Goal: Task Accomplishment & Management: Manage account settings

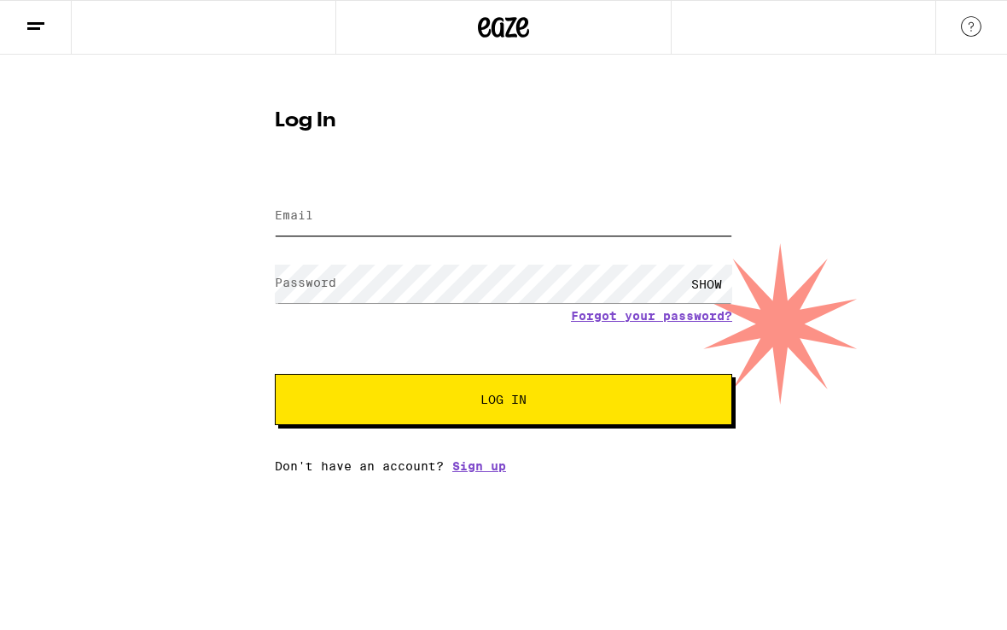
click at [350, 212] on input "Email" at bounding box center [503, 216] width 457 height 38
type input "jedferry@gmail.com"
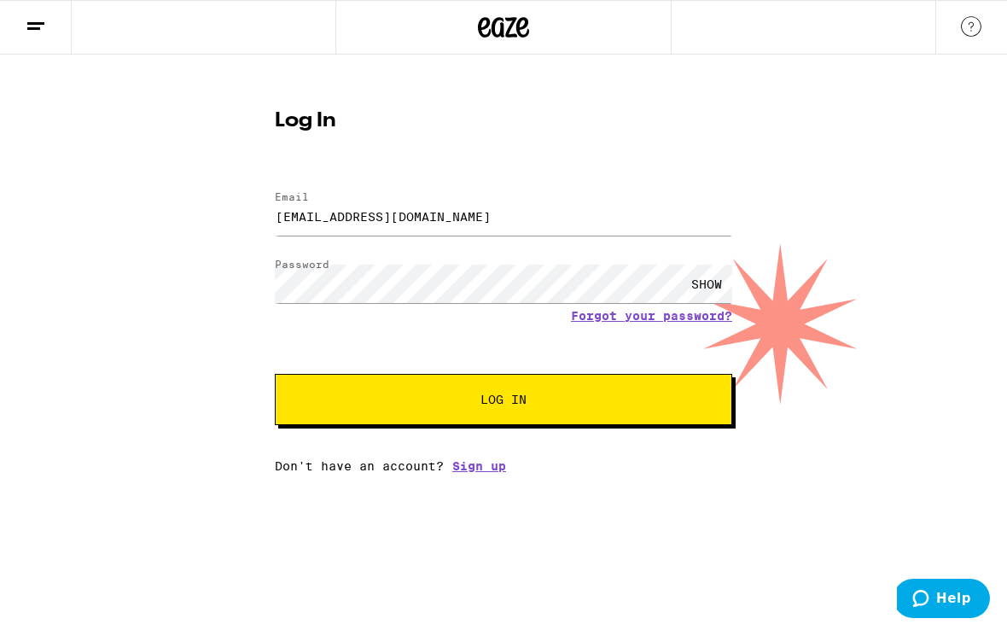
click at [700, 283] on div "SHOW" at bounding box center [706, 283] width 51 height 38
click at [604, 384] on button "Log In" at bounding box center [503, 399] width 457 height 51
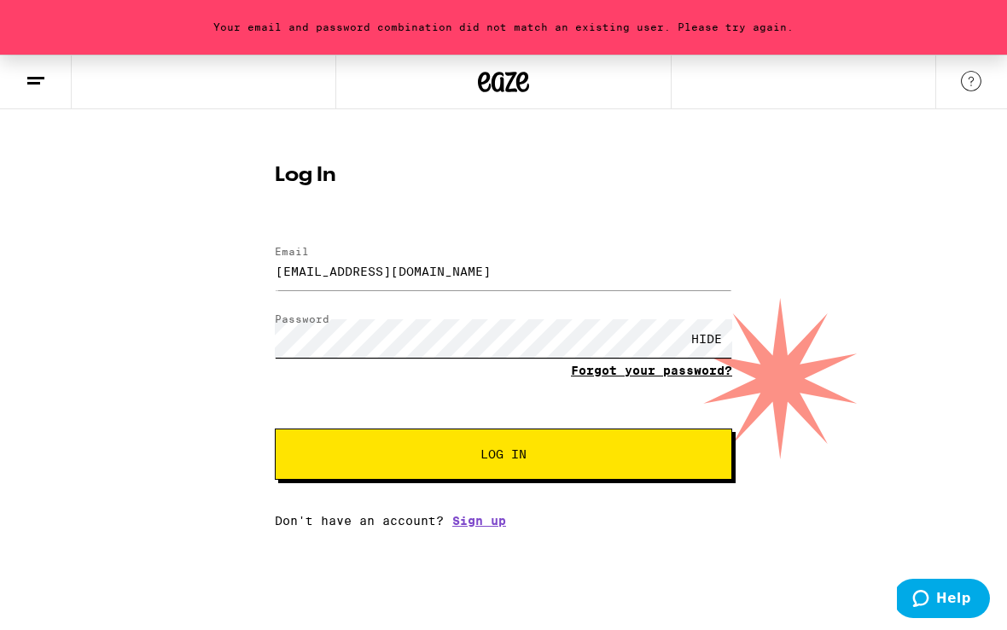
click at [275, 428] on button "Log In" at bounding box center [503, 453] width 457 height 51
click at [352, 446] on button "Log In" at bounding box center [503, 453] width 457 height 51
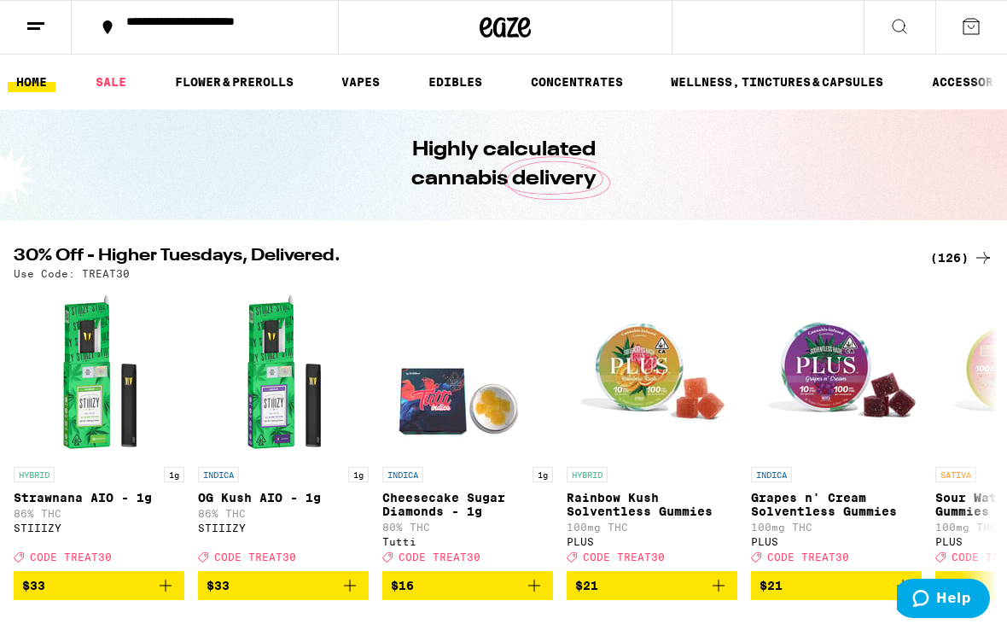
click at [48, 26] on button at bounding box center [36, 28] width 72 height 54
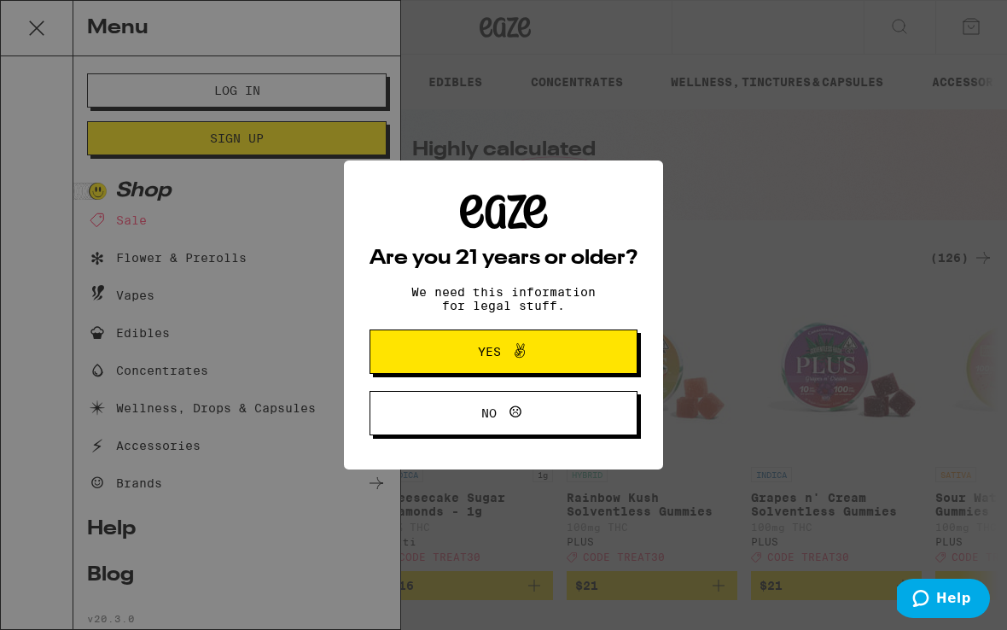
click at [503, 363] on span at bounding box center [515, 351] width 29 height 22
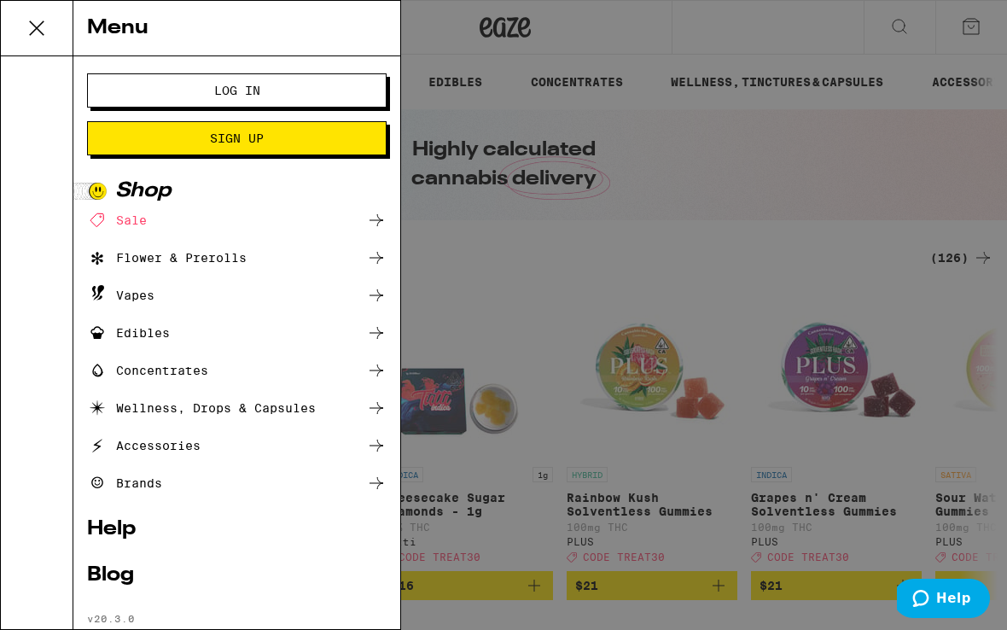
click at [286, 89] on span "Log In" at bounding box center [236, 90] width 161 height 12
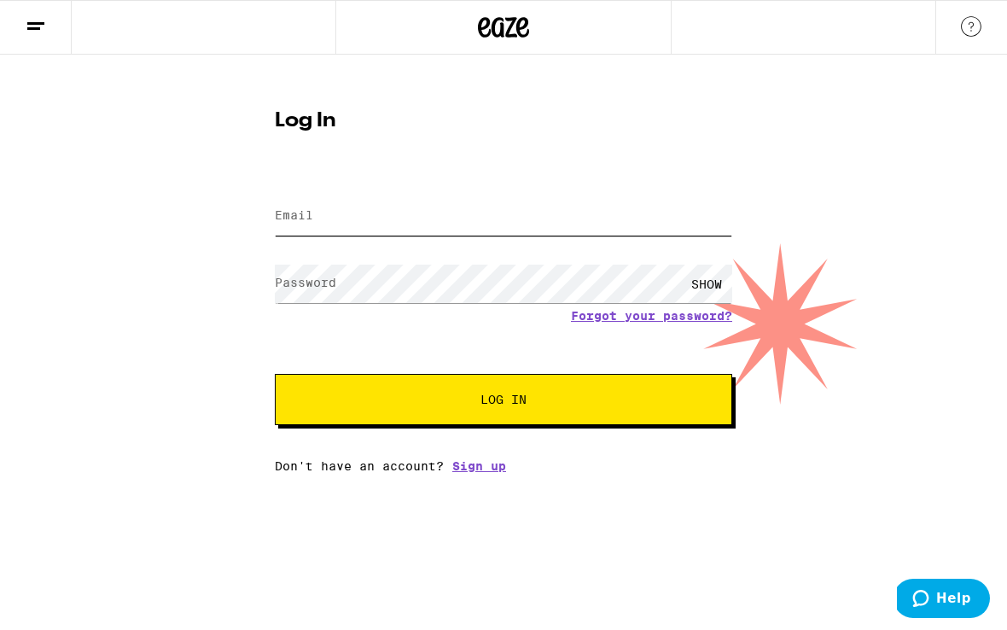
click at [372, 225] on input "Email" at bounding box center [503, 216] width 457 height 38
type input "jedferry@gmail.com"
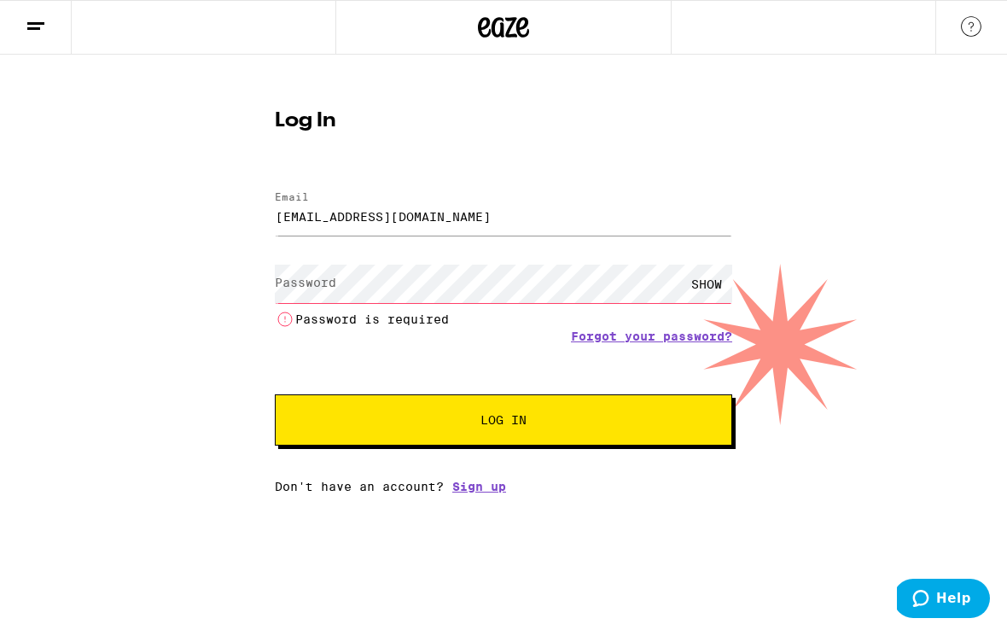
click at [700, 280] on div "SHOW" at bounding box center [706, 283] width 51 height 38
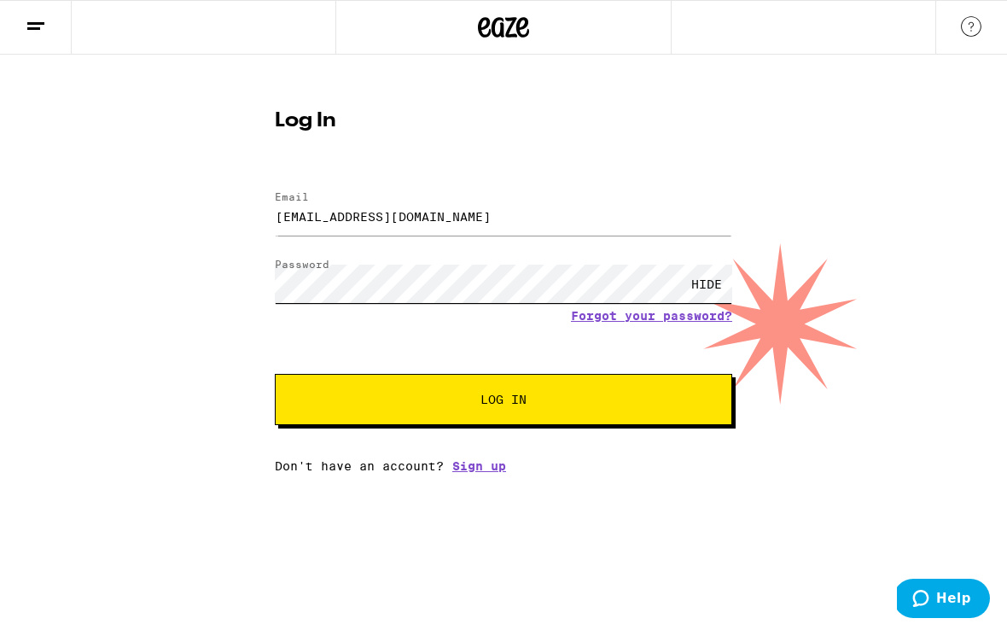
click at [275, 374] on button "Log In" at bounding box center [503, 399] width 457 height 51
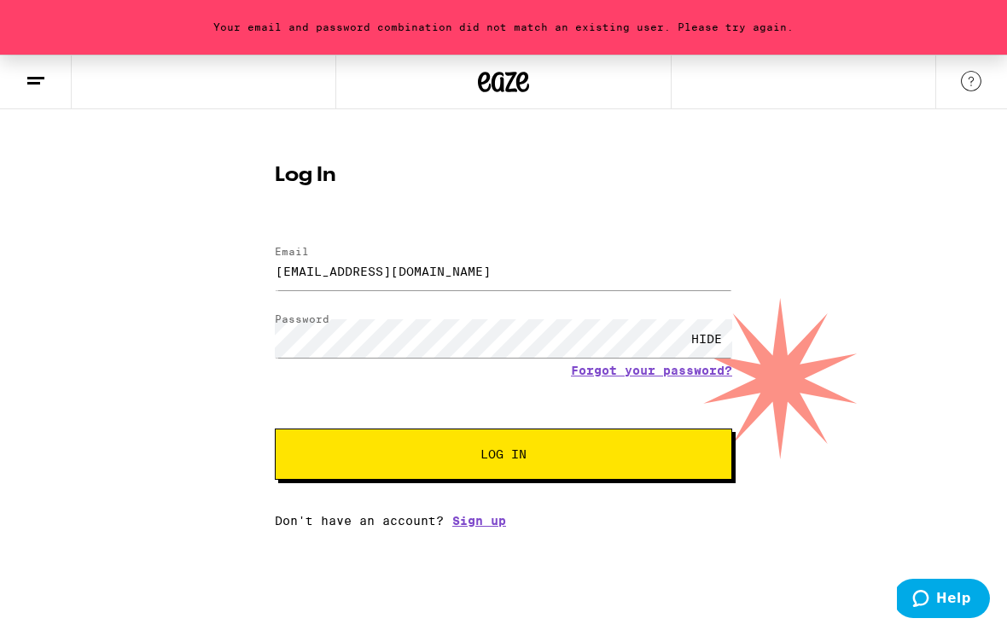
click at [588, 360] on div "HIDE" at bounding box center [503, 338] width 457 height 50
click at [590, 368] on link "Forgot your password?" at bounding box center [651, 370] width 161 height 14
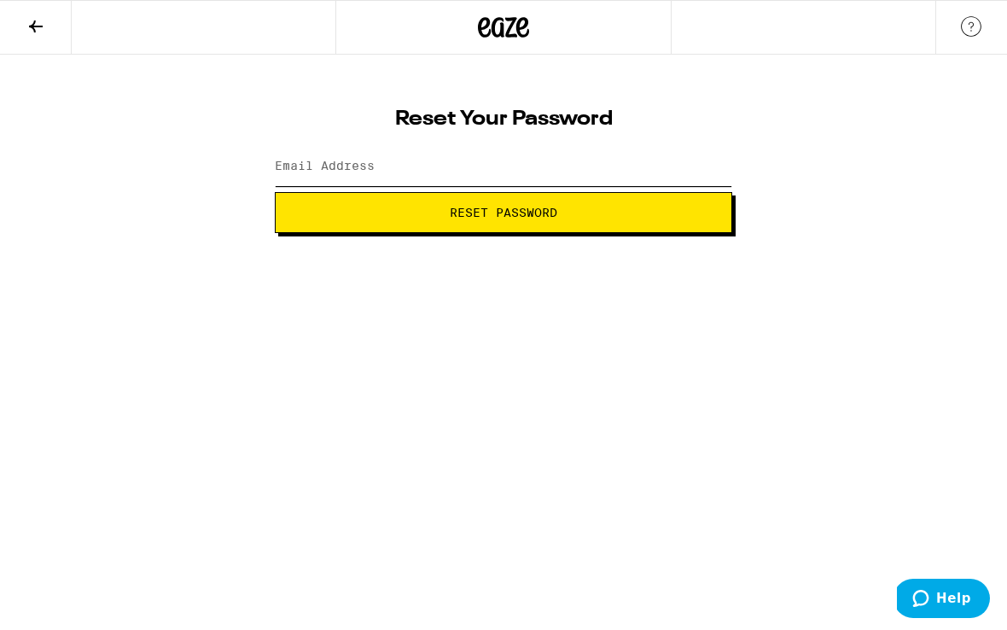
click at [508, 176] on input "Email Address" at bounding box center [503, 167] width 457 height 38
type input "jedferry@gmail.com"
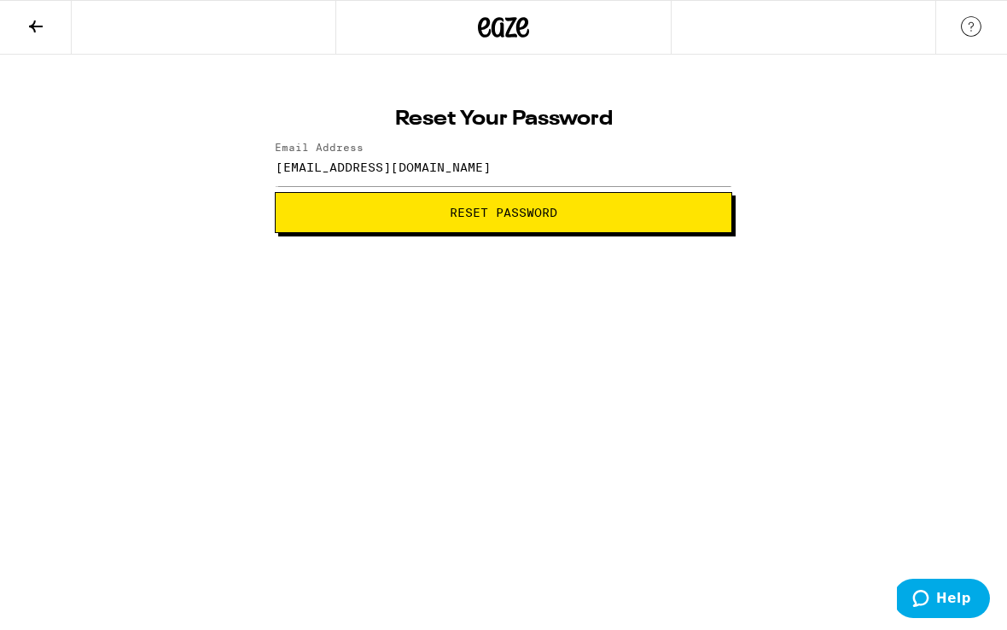
click at [477, 220] on button "Reset Password" at bounding box center [503, 212] width 457 height 41
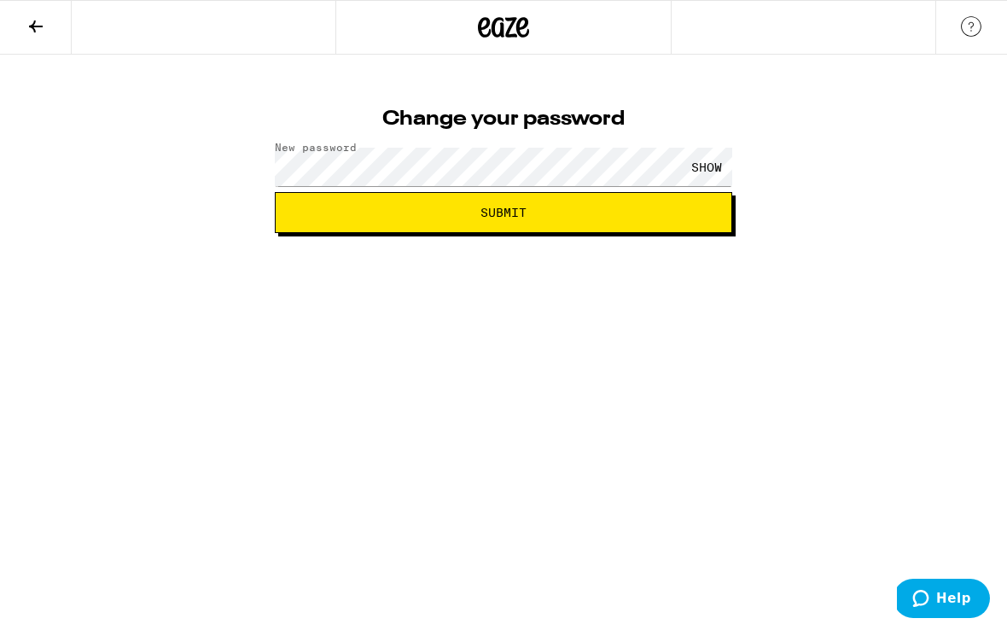
click at [708, 160] on div "SHOW" at bounding box center [706, 167] width 51 height 38
click at [520, 218] on span "Submit" at bounding box center [503, 212] width 46 height 12
